Goal: Navigation & Orientation: Understand site structure

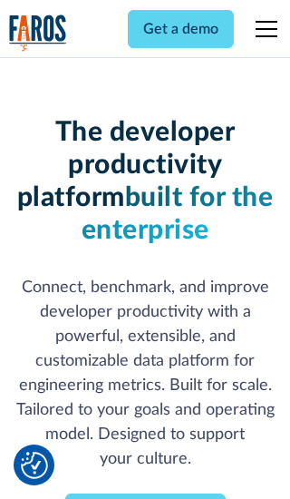
scroll to position [267, 0]
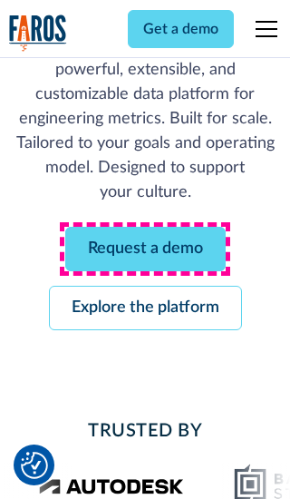
click at [145, 248] on link "Request a demo" at bounding box center [145, 249] width 160 height 44
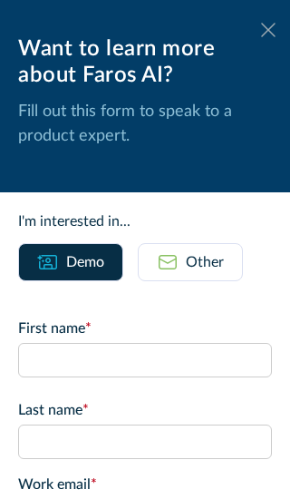
click at [268, 30] on icon at bounding box center [268, 30] width 15 height 14
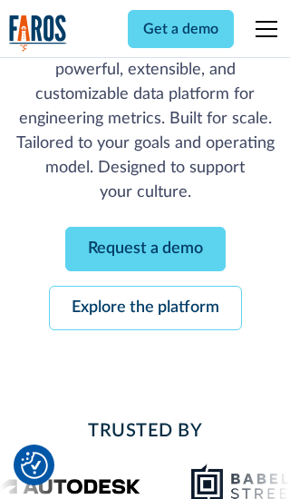
scroll to position [325, 0]
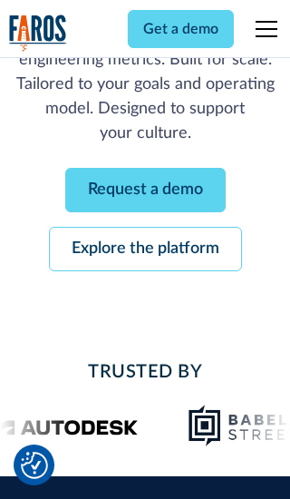
click at [145, 248] on link "Explore the platform" at bounding box center [145, 249] width 193 height 44
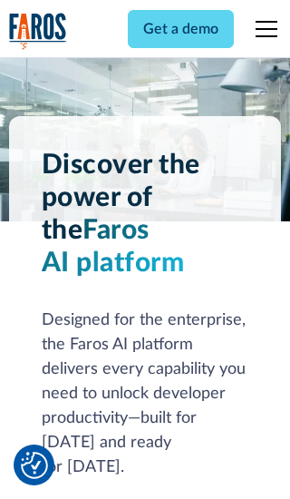
scroll to position [13616, 0]
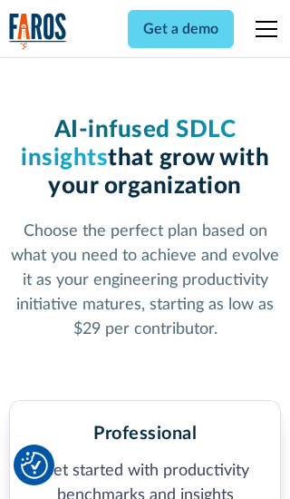
scroll to position [2809, 0]
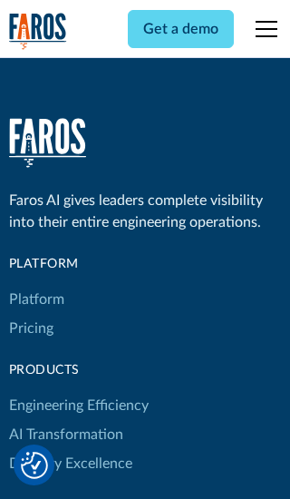
click at [35, 285] on link "Platform" at bounding box center [36, 299] width 55 height 29
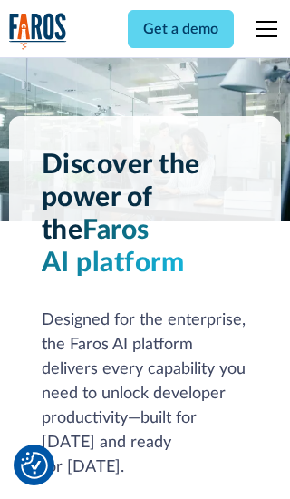
scroll to position [14198, 0]
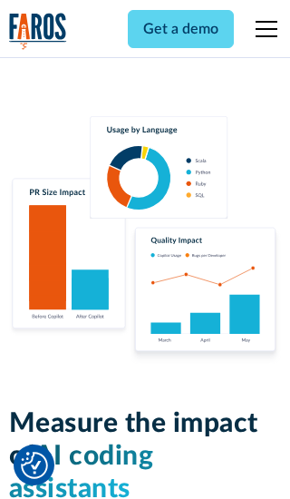
scroll to position [11206, 0]
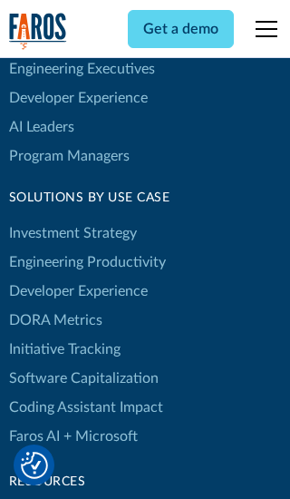
click at [54, 305] on link "DORA Metrics" at bounding box center [55, 319] width 93 height 29
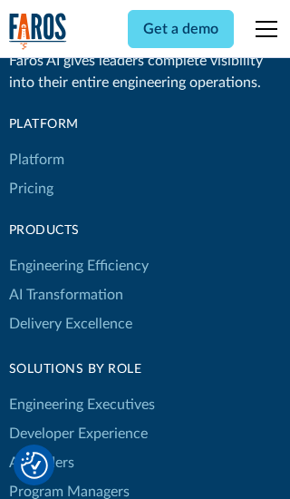
scroll to position [7937, 0]
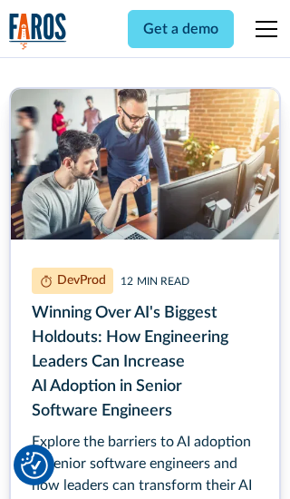
scroll to position [8127, 0]
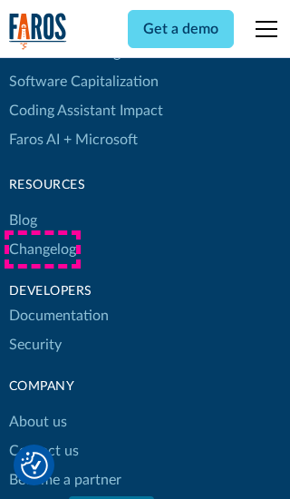
click at [42, 249] on link "Changelog" at bounding box center [42, 249] width 67 height 29
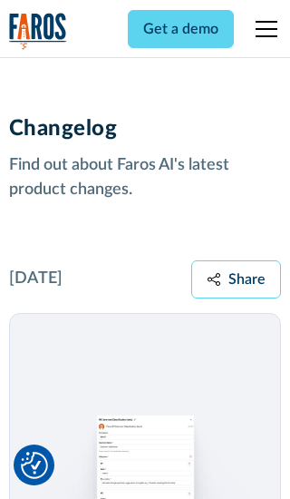
scroll to position [21895, 0]
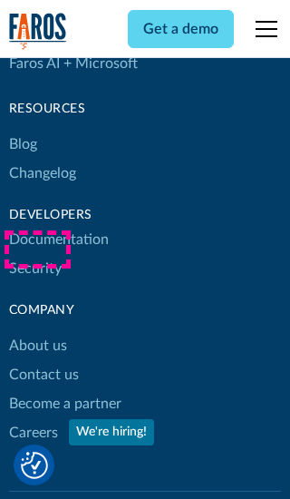
click at [37, 331] on link "About us" at bounding box center [38, 345] width 58 height 29
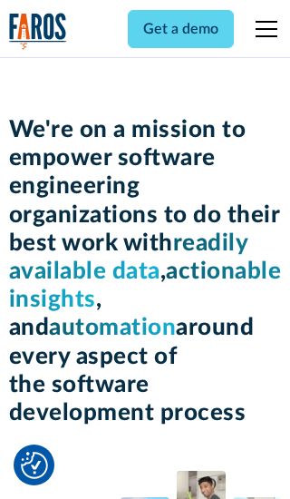
scroll to position [6251, 0]
